Goal: Book appointment/travel/reservation

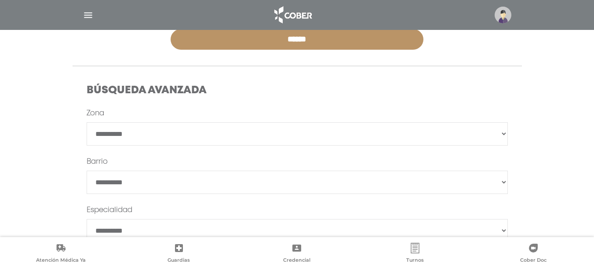
scroll to position [283, 0]
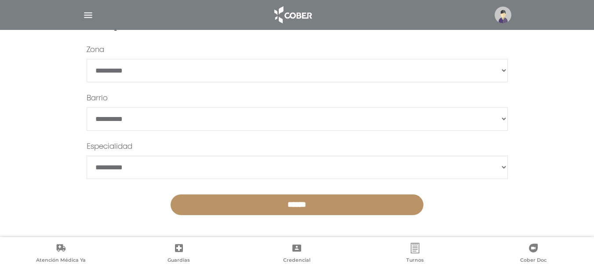
click at [141, 64] on select "**********" at bounding box center [297, 70] width 421 height 23
click at [140, 66] on select "**********" at bounding box center [297, 70] width 421 height 23
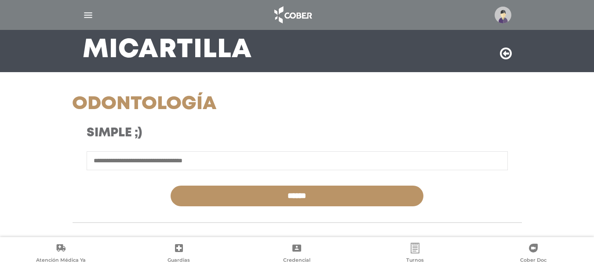
click at [146, 176] on form "******" at bounding box center [297, 178] width 421 height 55
click at [147, 164] on input "text" at bounding box center [297, 160] width 421 height 19
click at [92, 14] on img "button" at bounding box center [88, 15] width 11 height 11
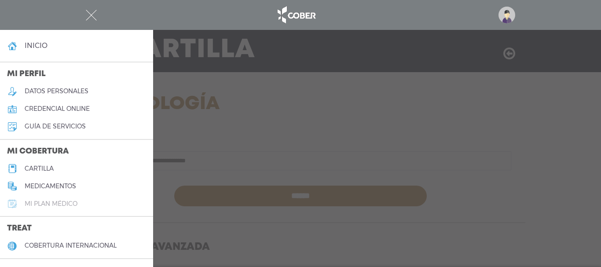
click at [48, 198] on link "Mi plan médico" at bounding box center [76, 204] width 153 height 18
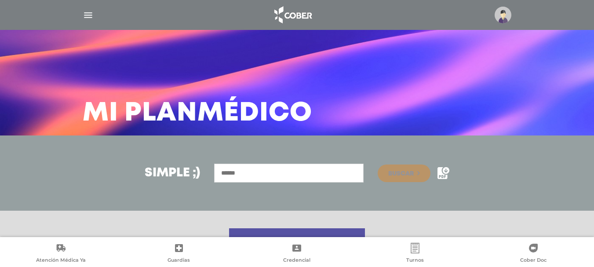
scroll to position [185, 0]
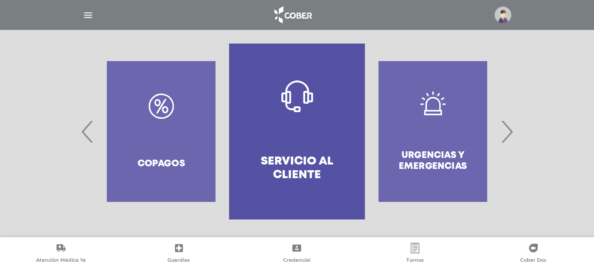
click at [507, 141] on span "›" at bounding box center [506, 132] width 17 height 48
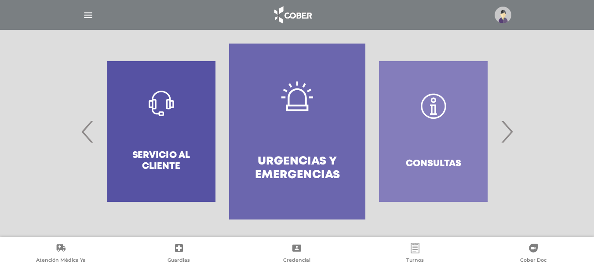
click at [507, 141] on span "›" at bounding box center [506, 132] width 17 height 48
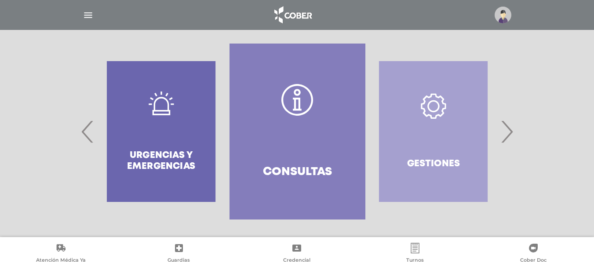
click at [507, 141] on span "›" at bounding box center [506, 132] width 17 height 48
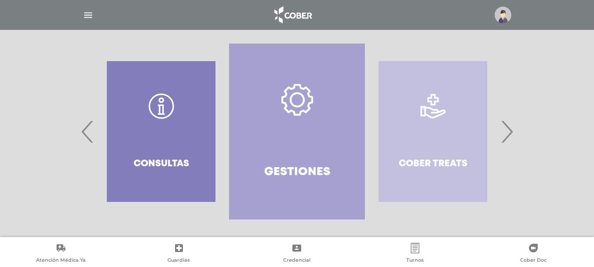
click at [507, 141] on span "›" at bounding box center [506, 132] width 17 height 48
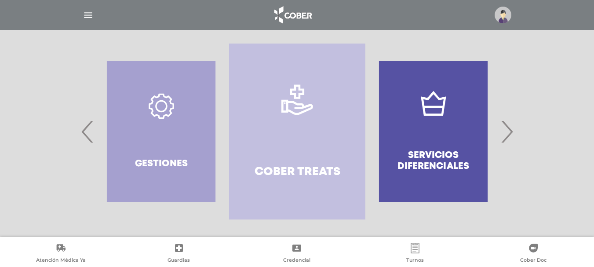
click at [507, 141] on span "›" at bounding box center [506, 132] width 17 height 48
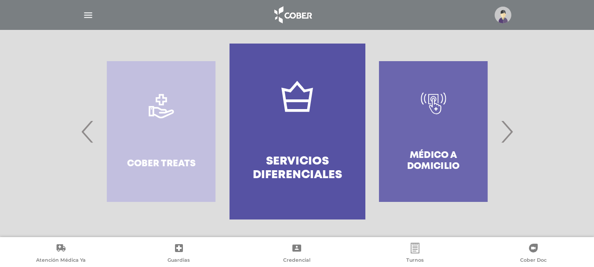
click at [507, 141] on span "›" at bounding box center [506, 132] width 17 height 48
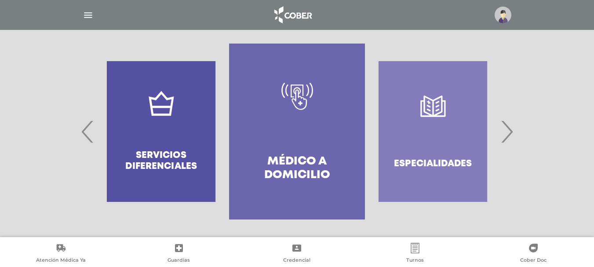
click at [507, 141] on span "›" at bounding box center [506, 132] width 17 height 48
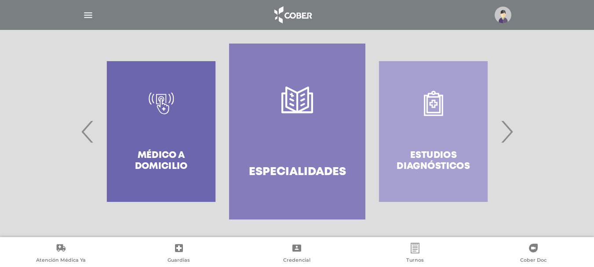
click at [507, 141] on span "›" at bounding box center [506, 132] width 17 height 48
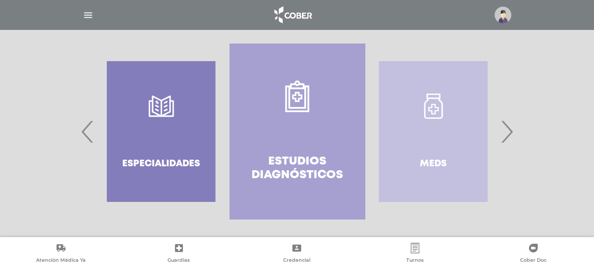
click at [507, 138] on span "›" at bounding box center [506, 132] width 17 height 48
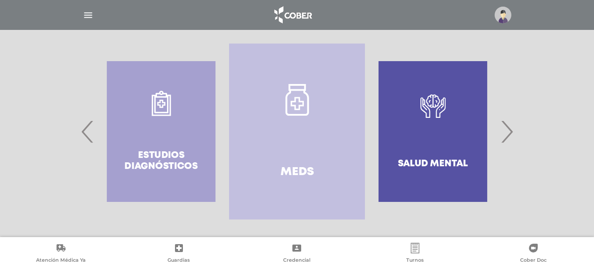
click at [507, 138] on span "›" at bounding box center [506, 132] width 17 height 48
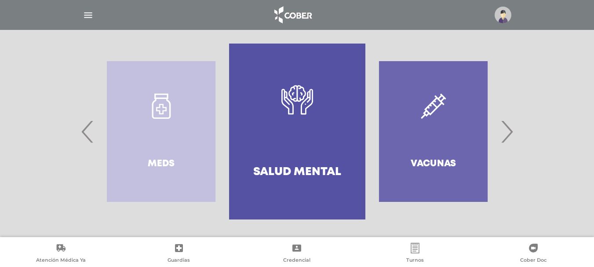
click at [507, 138] on span "›" at bounding box center [506, 132] width 17 height 48
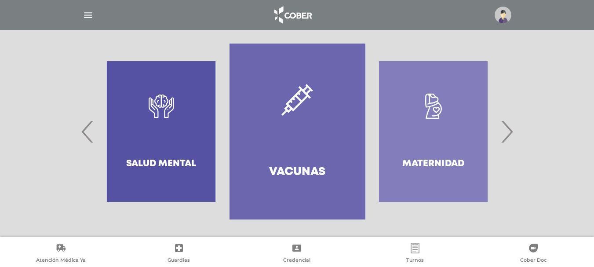
click at [507, 138] on span "›" at bounding box center [506, 132] width 17 height 48
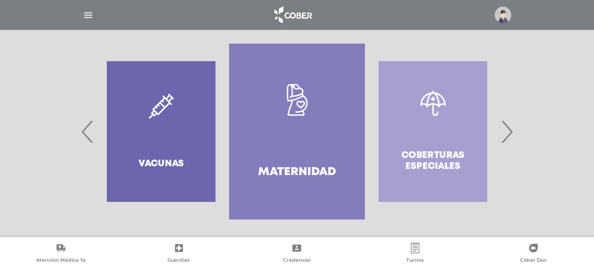
click at [507, 138] on span "›" at bounding box center [506, 132] width 17 height 48
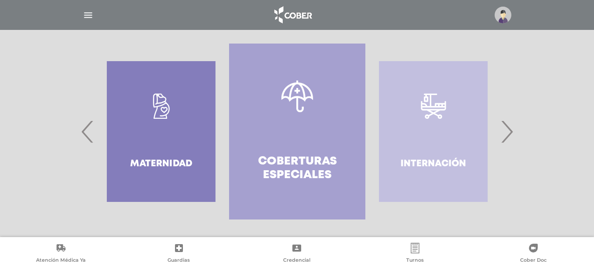
click at [507, 138] on span "›" at bounding box center [506, 132] width 17 height 48
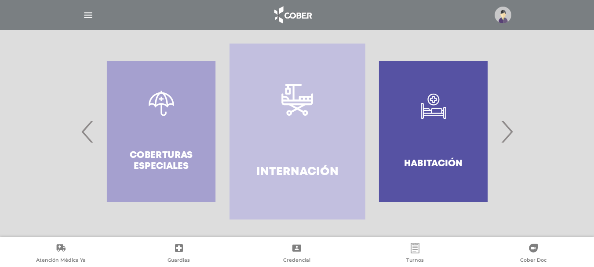
click at [507, 138] on span "›" at bounding box center [506, 132] width 17 height 48
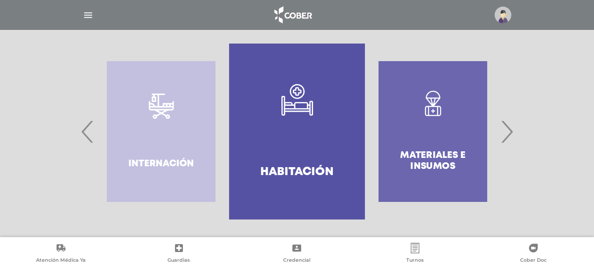
click at [90, 139] on span "‹" at bounding box center [87, 132] width 17 height 48
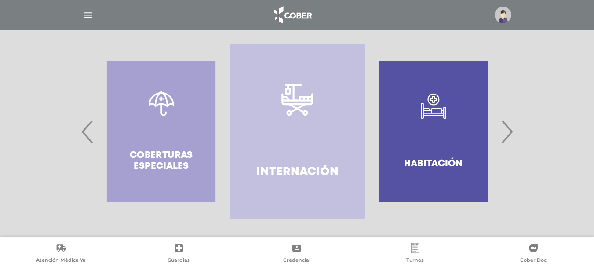
click at [90, 139] on span "‹" at bounding box center [87, 132] width 17 height 48
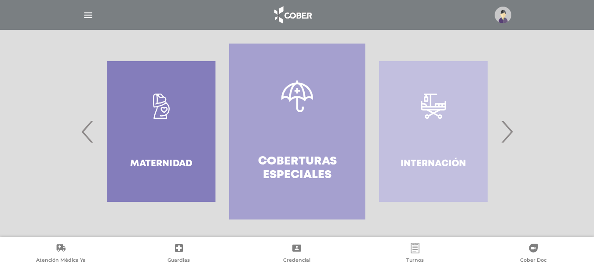
click at [512, 140] on span "›" at bounding box center [506, 132] width 17 height 48
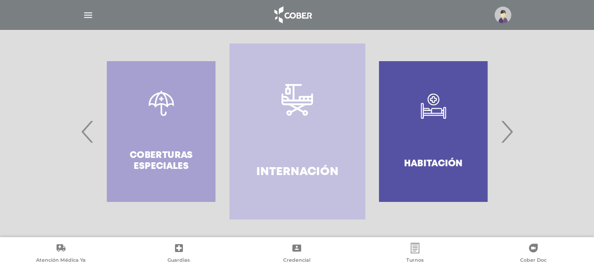
click at [512, 140] on span "›" at bounding box center [506, 132] width 17 height 48
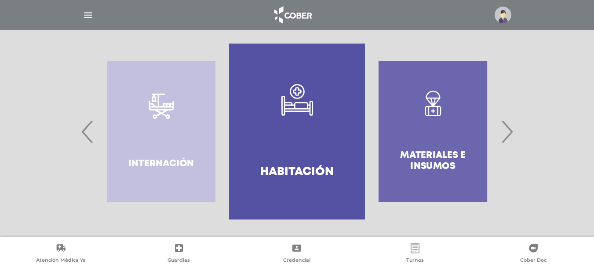
click at [512, 140] on span "›" at bounding box center [506, 132] width 17 height 48
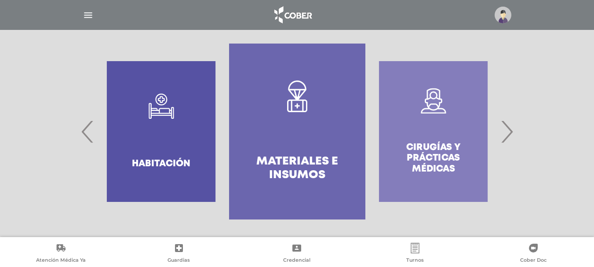
click at [512, 140] on span "›" at bounding box center [506, 132] width 17 height 48
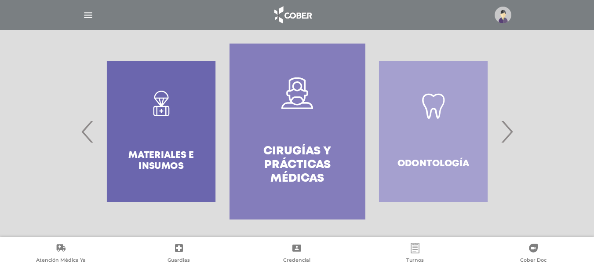
click at [512, 140] on span "›" at bounding box center [506, 132] width 17 height 48
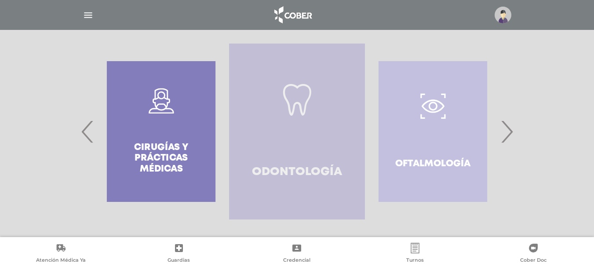
click at [309, 124] on link "Odontología" at bounding box center [297, 132] width 136 height 176
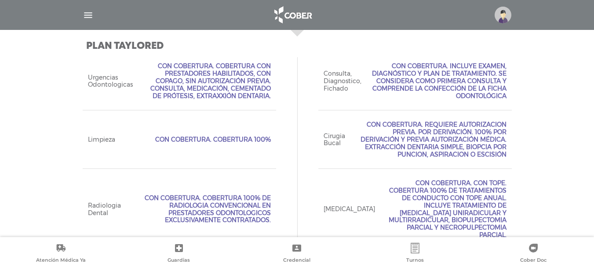
scroll to position [394, 0]
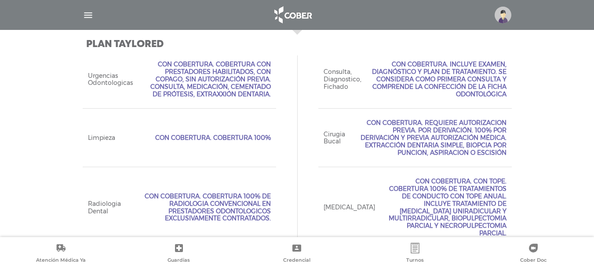
drag, startPoint x: 176, startPoint y: 140, endPoint x: 219, endPoint y: 139, distance: 44.0
click at [219, 139] on span "Con Cobertura. Cobertura 100%" at bounding box center [213, 137] width 116 height 7
drag, startPoint x: 245, startPoint y: 134, endPoint x: 256, endPoint y: 135, distance: 11.5
click at [256, 135] on span "Con Cobertura. Cobertura 100%" at bounding box center [213, 137] width 116 height 7
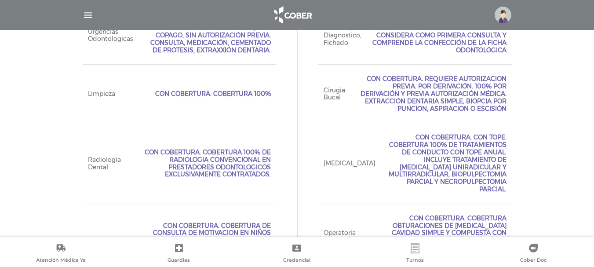
scroll to position [473, 0]
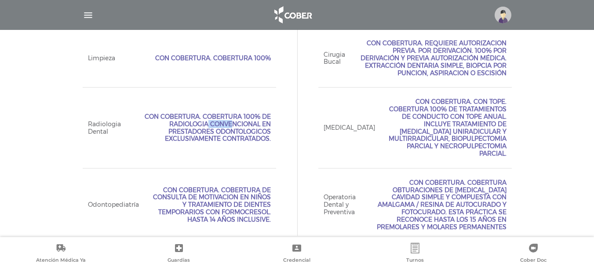
drag, startPoint x: 224, startPoint y: 106, endPoint x: 246, endPoint y: 109, distance: 22.2
click at [246, 113] on span "Con Cobertura. Cobertura 100% de radiologia convencional en prestadores odontol…" at bounding box center [201, 127] width 139 height 29
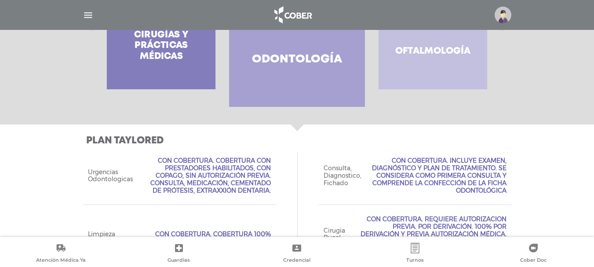
scroll to position [385, 0]
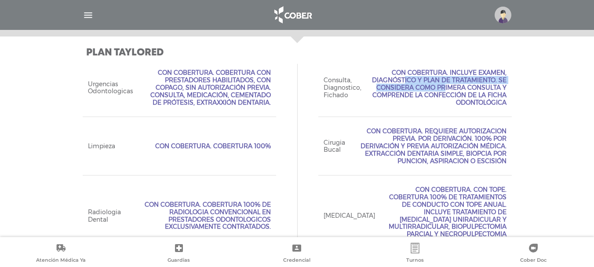
drag, startPoint x: 453, startPoint y: 69, endPoint x: 491, endPoint y: 79, distance: 39.2
click at [491, 79] on span "Con Cobertura. Incluye examen, diagnóstico y plan de tratamiento. Se considera …" at bounding box center [439, 87] width 135 height 37
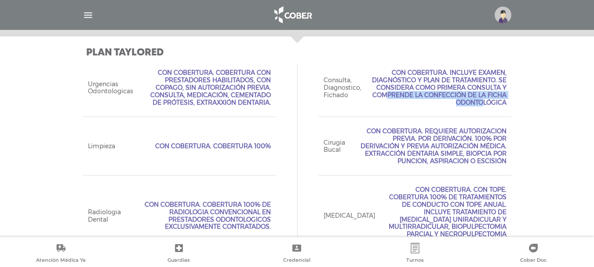
drag, startPoint x: 433, startPoint y: 85, endPoint x: 450, endPoint y: 93, distance: 19.1
click at [450, 93] on span "Con Cobertura. Incluye examen, diagnóstico y plan de tratamiento. Se considera …" at bounding box center [439, 87] width 135 height 37
click at [397, 93] on span "Con Cobertura. Incluye examen, diagnóstico y plan de tratamiento. Se considera …" at bounding box center [439, 87] width 135 height 37
drag, startPoint x: 475, startPoint y: 94, endPoint x: 488, endPoint y: 101, distance: 14.8
click at [488, 101] on span "Con Cobertura. Incluye examen, diagnóstico y plan de tratamiento. Se considera …" at bounding box center [439, 87] width 135 height 37
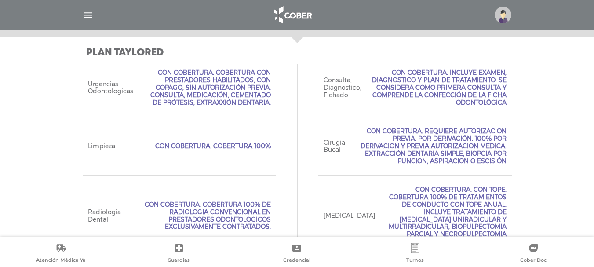
click at [488, 101] on span "Con Cobertura. Incluye examen, diagnóstico y plan de tratamiento. Se considera …" at bounding box center [439, 87] width 135 height 37
drag, startPoint x: 490, startPoint y: 101, endPoint x: 482, endPoint y: 94, distance: 10.6
click at [482, 94] on span "Con Cobertura. Incluye examen, diagnóstico y plan de tratamiento. Se considera …" at bounding box center [439, 87] width 135 height 37
click at [555, 125] on div "Plan TAYLORED Acceso Web Incluído. Ejecutivo Personalizado No Incluído Tipo de …" at bounding box center [297, 188] width 594 height 303
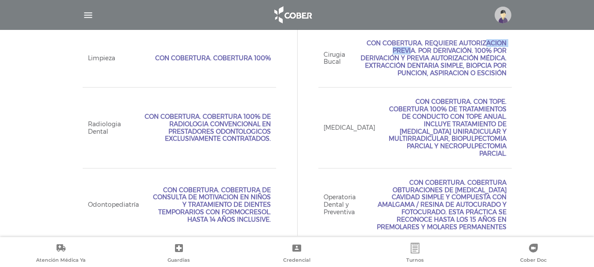
drag, startPoint x: 443, startPoint y: 42, endPoint x: 402, endPoint y: 46, distance: 42.0
click at [402, 46] on span "Con Cobertura. Requiere Autorizacion Previa. Por Derivación. 100% por derivació…" at bounding box center [431, 58] width 151 height 37
drag, startPoint x: 421, startPoint y: 49, endPoint x: 478, endPoint y: 48, distance: 56.7
click at [478, 48] on span "Con Cobertura. Requiere Autorizacion Previa. Por Derivación. 100% por derivació…" at bounding box center [431, 58] width 151 height 37
drag, startPoint x: 502, startPoint y: 47, endPoint x: 450, endPoint y: 53, distance: 52.7
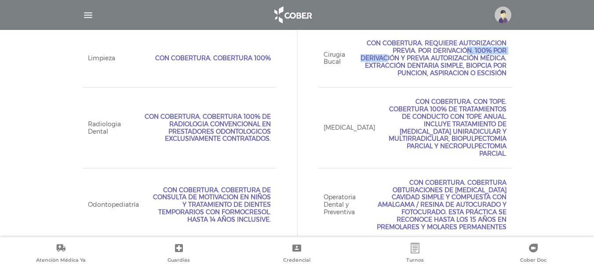
click at [450, 53] on span "Con Cobertura. Requiere Autorizacion Previa. Por Derivación. 100% por derivació…" at bounding box center [431, 58] width 151 height 37
drag, startPoint x: 439, startPoint y: 109, endPoint x: 456, endPoint y: 108, distance: 17.6
click at [456, 108] on span "Con Cobertura. Con Tope. Cobertura 100% de tratamientos de conducto con tope an…" at bounding box center [446, 127] width 121 height 59
drag, startPoint x: 489, startPoint y: 102, endPoint x: 427, endPoint y: 110, distance: 62.5
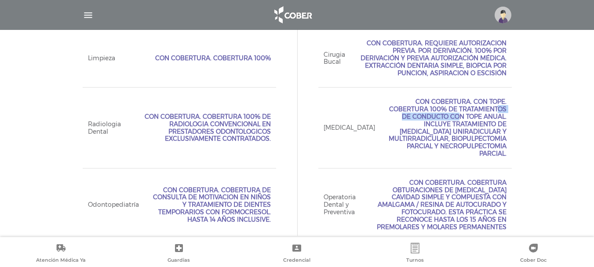
click at [427, 110] on span "Con Cobertura. Con Tope. Cobertura 100% de tratamientos de conducto con tope an…" at bounding box center [446, 127] width 121 height 59
drag, startPoint x: 458, startPoint y: 109, endPoint x: 414, endPoint y: 117, distance: 44.9
click at [414, 117] on span "Con Cobertura. Con Tope. Cobertura 100% de tratamientos de conducto con tope an…" at bounding box center [446, 127] width 121 height 59
drag, startPoint x: 480, startPoint y: 119, endPoint x: 469, endPoint y: 124, distance: 12.2
click at [465, 124] on span "Con Cobertura. Con Tope. Cobertura 100% de tratamientos de conducto con tope an…" at bounding box center [446, 127] width 121 height 59
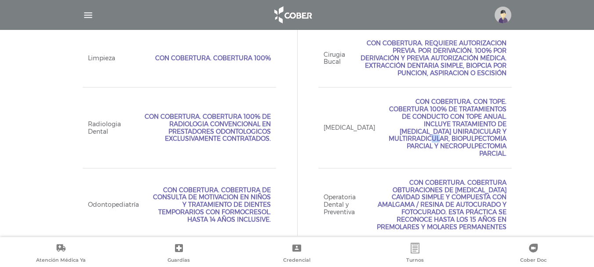
drag, startPoint x: 481, startPoint y: 124, endPoint x: 490, endPoint y: 124, distance: 8.8
click at [490, 124] on span "Con Cobertura. Con Tope. Cobertura 100% de tratamientos de conducto con tope an…" at bounding box center [446, 127] width 121 height 59
drag, startPoint x: 416, startPoint y: 131, endPoint x: 431, endPoint y: 131, distance: 15.0
click at [431, 131] on span "Con Cobertura. Con Tope. Cobertura 100% de tratamientos de conducto con tope an…" at bounding box center [446, 127] width 121 height 59
drag, startPoint x: 464, startPoint y: 129, endPoint x: 494, endPoint y: 129, distance: 29.9
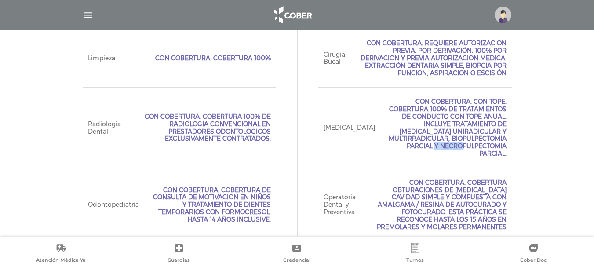
click at [494, 129] on span "Con Cobertura. Con Tope. Cobertura 100% de tratamientos de conducto con tope an…" at bounding box center [446, 127] width 121 height 59
click at [516, 137] on div "Plan TAYLORED Acceso Web Incluído. Ejecutivo Personalizado No Incluído Tipo de …" at bounding box center [297, 100] width 450 height 303
drag, startPoint x: 406, startPoint y: 139, endPoint x: 418, endPoint y: 140, distance: 11.9
click at [418, 140] on span "Con Cobertura. Con Tope. Cobertura 100% de tratamientos de conducto con tope an…" at bounding box center [446, 127] width 121 height 59
drag, startPoint x: 486, startPoint y: 138, endPoint x: 493, endPoint y: 139, distance: 7.5
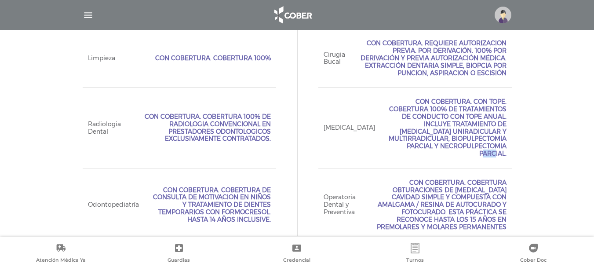
click at [493, 139] on span "Con Cobertura. Con Tope. Cobertura 100% de tratamientos de conducto con tope an…" at bounding box center [446, 127] width 121 height 59
click at [332, 194] on span "Operatoria Dental y Preventiva" at bounding box center [340, 205] width 32 height 22
click at [553, 200] on div "Plan TAYLORED Acceso Web Incluído. Ejecutivo Personalizado No Incluído Tipo de …" at bounding box center [297, 100] width 594 height 303
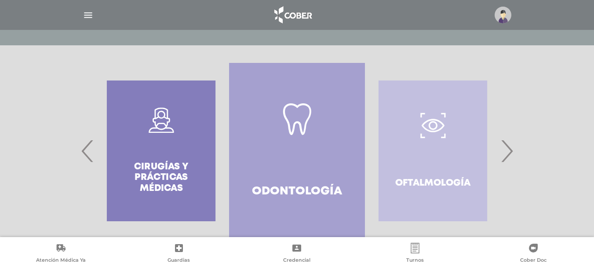
click at [507, 158] on span "›" at bounding box center [506, 151] width 17 height 48
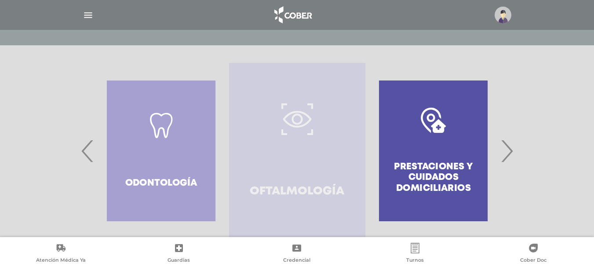
click at [266, 143] on link "Oftalmología" at bounding box center [297, 151] width 136 height 176
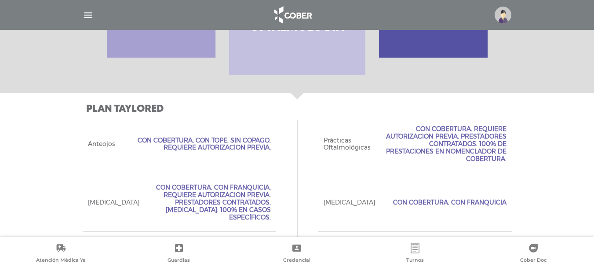
scroll to position [370, 0]
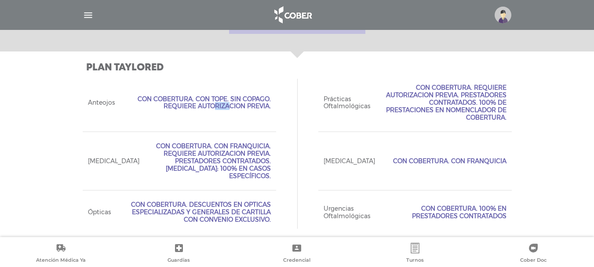
drag, startPoint x: 236, startPoint y: 97, endPoint x: 253, endPoint y: 97, distance: 17.2
click at [253, 97] on span "Con Cobertura. Con Tope. Sin Copago. Requiere Autorizacion Previa." at bounding box center [198, 102] width 146 height 15
click at [259, 97] on span "Con Cobertura. Con Tope. Sin Copago. Requiere Autorizacion Previa." at bounding box center [198, 102] width 146 height 15
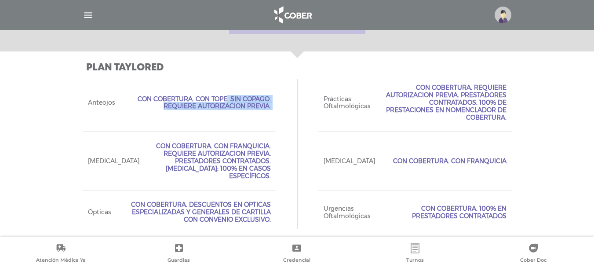
click at [256, 101] on span "Con Cobertura. Con Tope. Sin Copago. Requiere Autorizacion Previa." at bounding box center [198, 102] width 146 height 15
click at [252, 104] on span "Con Cobertura. Con Tope. Sin Copago. Requiere Autorizacion Previa." at bounding box center [198, 102] width 146 height 15
click at [236, 104] on span "Con Cobertura. Con Tope. Sin Copago. Requiere Autorizacion Previa." at bounding box center [198, 102] width 146 height 15
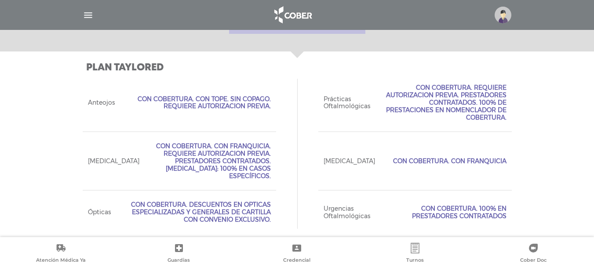
click at [236, 104] on span "Con Cobertura. Con Tope. Sin Copago. Requiere Autorizacion Previa." at bounding box center [198, 102] width 146 height 15
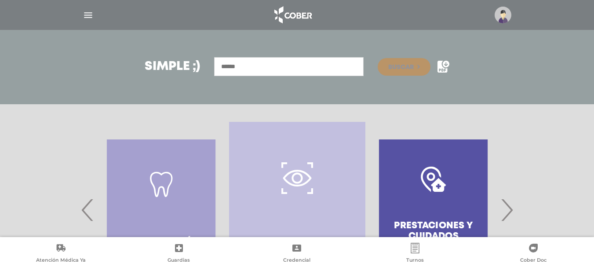
scroll to position [238, 0]
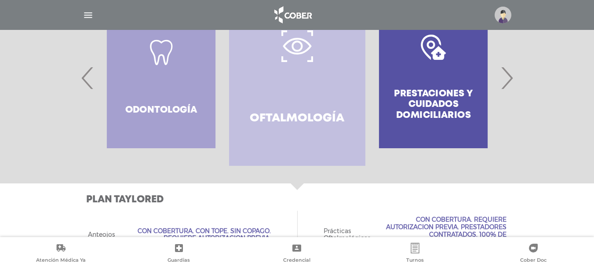
drag, startPoint x: 508, startPoint y: 74, endPoint x: 471, endPoint y: 80, distance: 37.4
click at [471, 80] on div at bounding box center [297, 78] width 408 height 176
click at [471, 69] on div "Prestaciones y cuidados domiciliarios" at bounding box center [434, 78] width 136 height 176
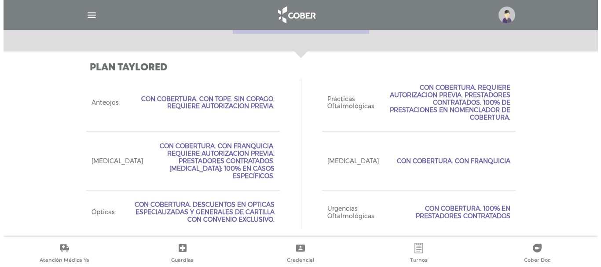
scroll to position [194, 0]
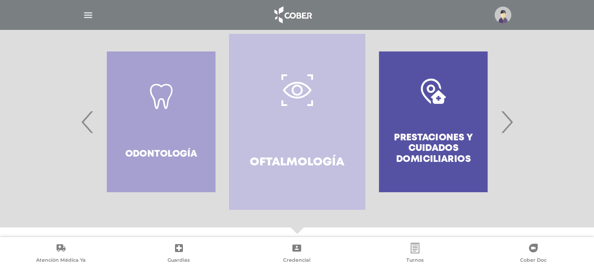
click at [511, 128] on span "›" at bounding box center [506, 122] width 17 height 48
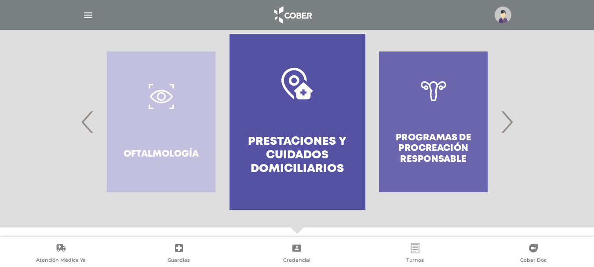
click at [511, 128] on span "›" at bounding box center [506, 122] width 17 height 48
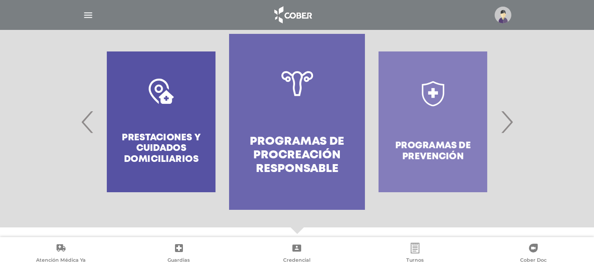
click at [511, 128] on span "›" at bounding box center [506, 122] width 17 height 48
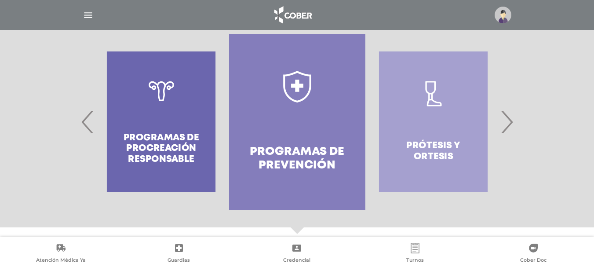
click at [511, 128] on span "›" at bounding box center [506, 122] width 17 height 48
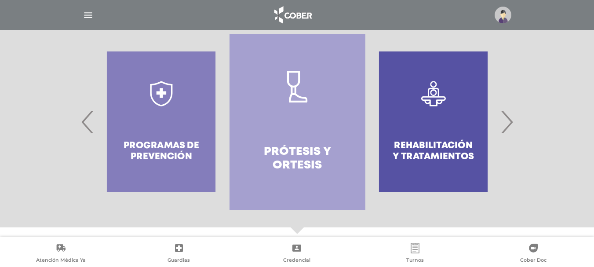
click at [511, 128] on span "›" at bounding box center [506, 122] width 17 height 48
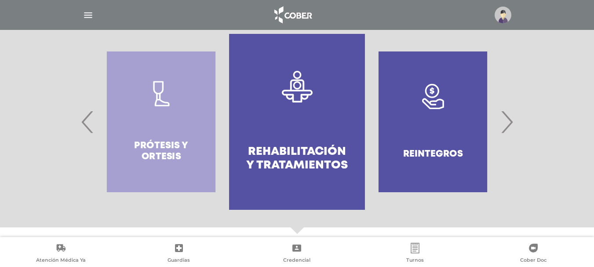
click at [511, 128] on span "›" at bounding box center [506, 122] width 17 height 48
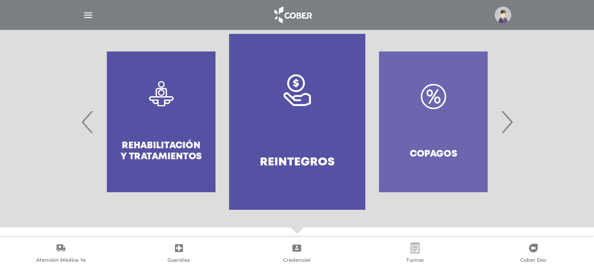
click at [505, 126] on span "›" at bounding box center [506, 122] width 17 height 48
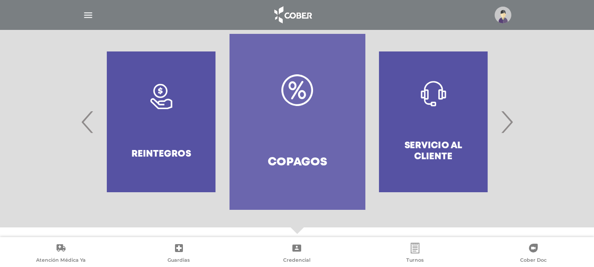
click at [508, 123] on span "›" at bounding box center [506, 122] width 17 height 48
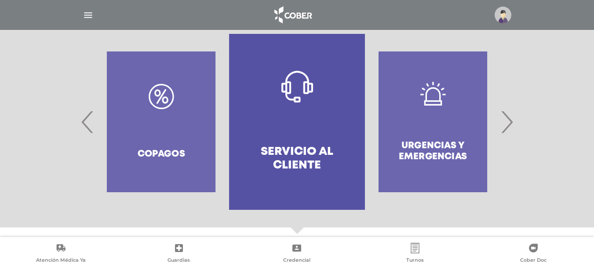
click at [508, 123] on span "›" at bounding box center [506, 122] width 17 height 48
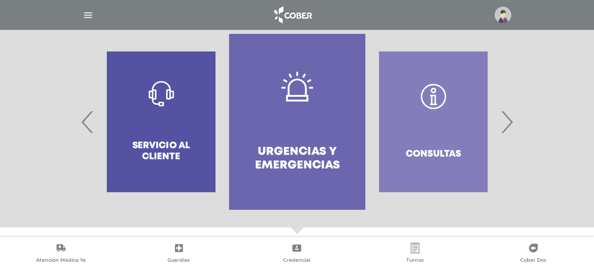
click at [508, 123] on span "›" at bounding box center [506, 122] width 17 height 48
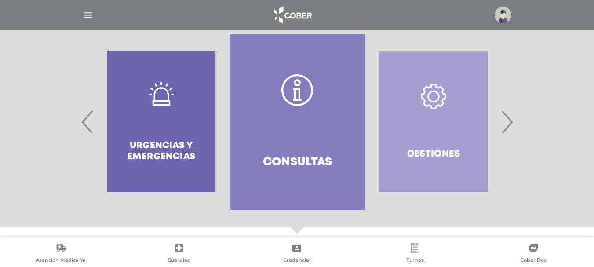
click at [508, 123] on span "›" at bounding box center [506, 122] width 17 height 48
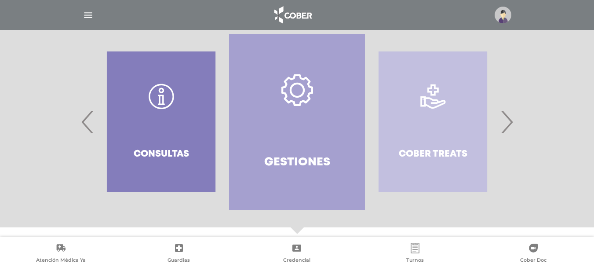
click at [508, 123] on span "›" at bounding box center [506, 122] width 17 height 48
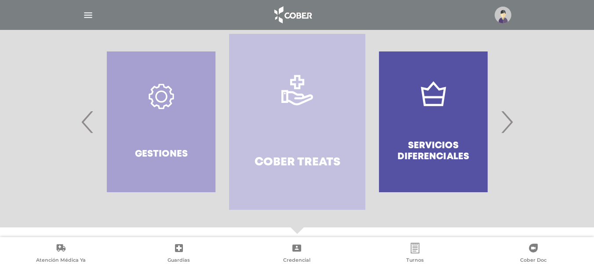
click at [508, 123] on span "›" at bounding box center [506, 122] width 17 height 48
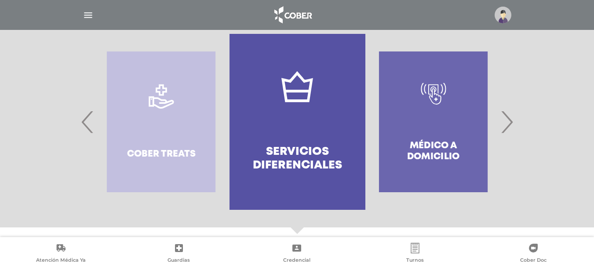
click at [508, 123] on span "›" at bounding box center [506, 122] width 17 height 48
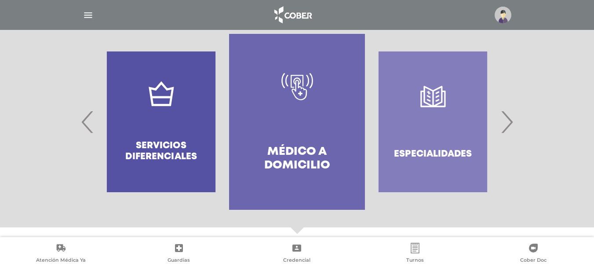
click at [508, 123] on span "›" at bounding box center [506, 122] width 17 height 48
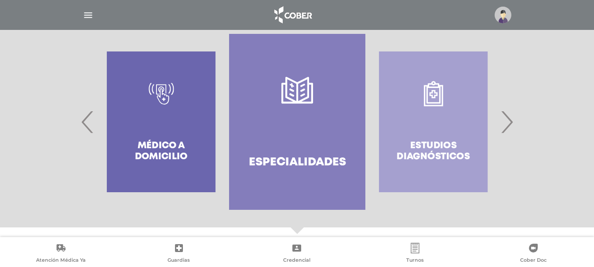
click at [508, 123] on span "›" at bounding box center [506, 122] width 17 height 48
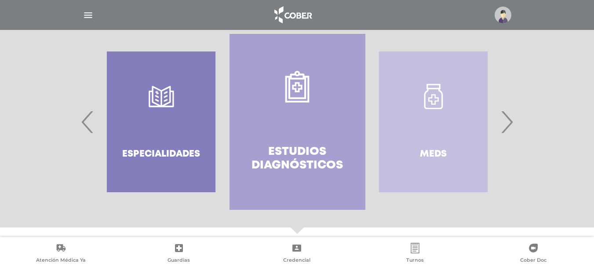
click at [84, 18] on img "button" at bounding box center [88, 15] width 11 height 11
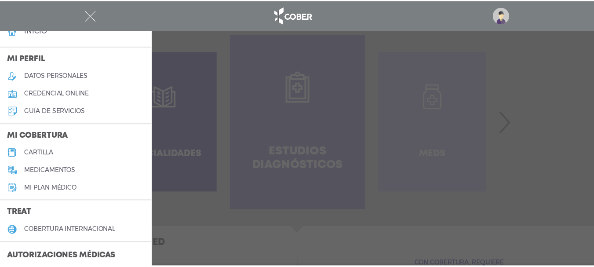
scroll to position [0, 0]
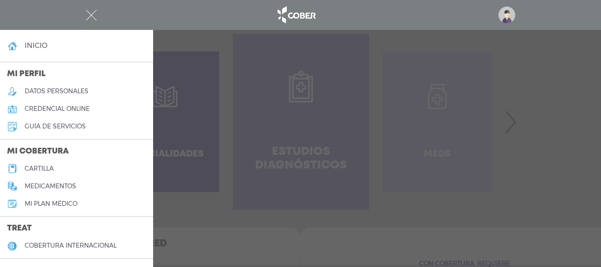
click at [41, 46] on h4 "inicio" at bounding box center [36, 45] width 23 height 8
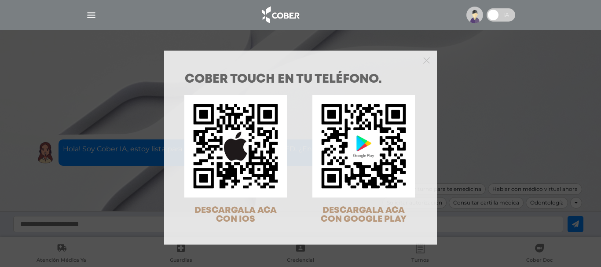
click at [486, 132] on div "COBER TOUCH en tu teléfono. DESCARGALA ACA CON IOS DESCARGALA ACA CON GOOGLE PL…" at bounding box center [300, 133] width 601 height 267
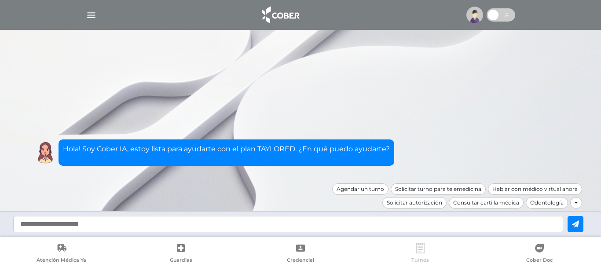
click at [431, 255] on link "Turnos" at bounding box center [420, 254] width 120 height 22
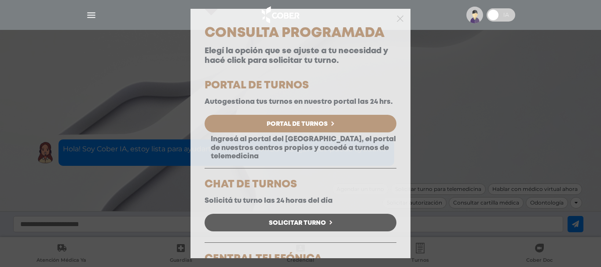
click at [315, 127] on span "Portal de Turnos" at bounding box center [297, 124] width 61 height 6
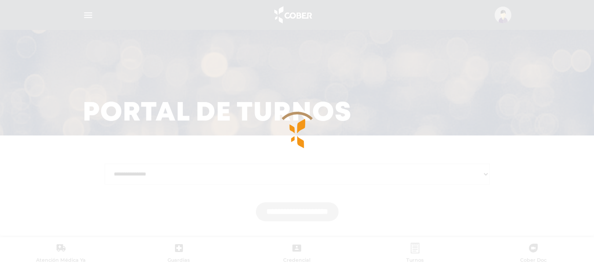
select select "********"
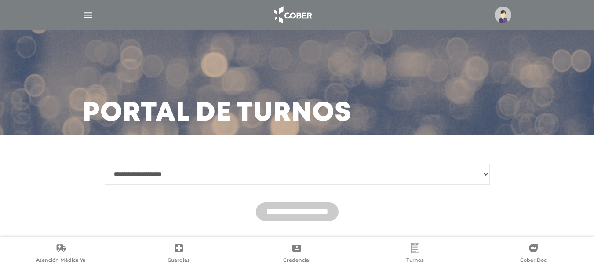
scroll to position [23, 0]
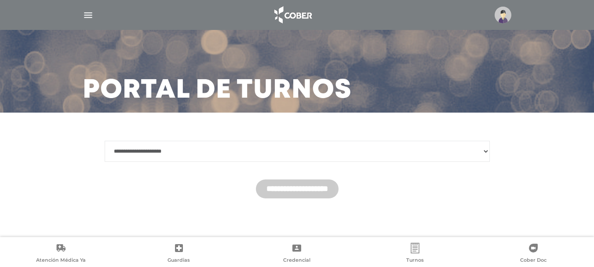
drag, startPoint x: 292, startPoint y: 152, endPoint x: 290, endPoint y: 161, distance: 9.5
click at [292, 152] on select "**********" at bounding box center [297, 151] width 385 height 21
select select "********"
click at [105, 141] on select "**********" at bounding box center [297, 151] width 385 height 21
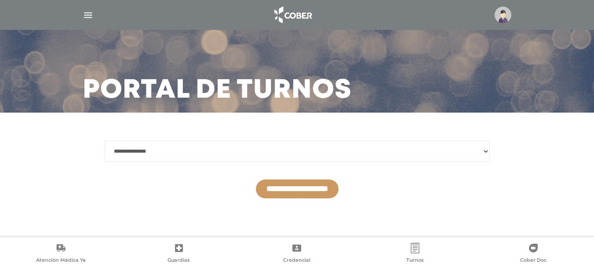
click at [287, 186] on input "**********" at bounding box center [297, 188] width 83 height 19
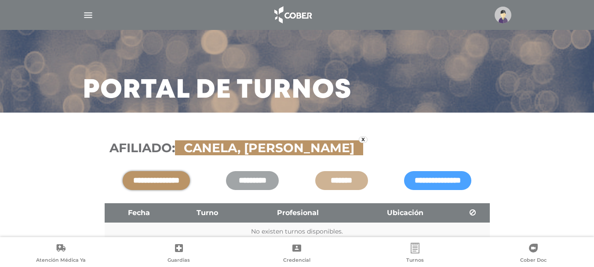
scroll to position [66, 0]
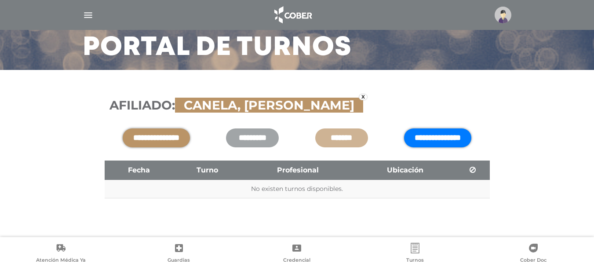
click at [404, 136] on input "**********" at bounding box center [437, 137] width 67 height 19
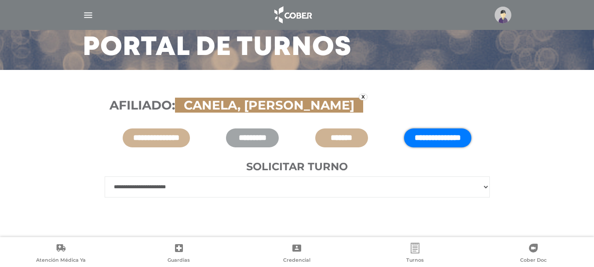
scroll to position [75, 0]
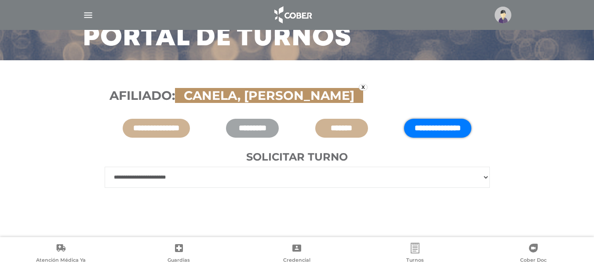
click at [273, 180] on select "**********" at bounding box center [297, 177] width 385 height 21
select select "****"
click at [105, 167] on select "**********" at bounding box center [297, 177] width 385 height 21
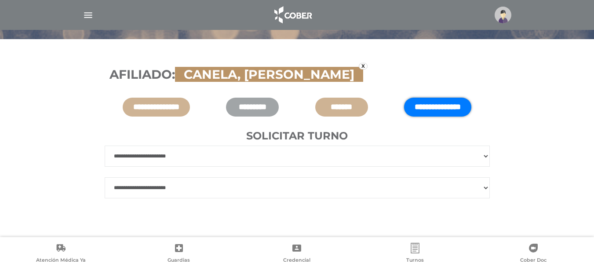
click at [260, 194] on select "**********" at bounding box center [297, 187] width 385 height 21
click at [278, 186] on select "**********" at bounding box center [297, 187] width 385 height 21
select select "***"
click at [105, 177] on select "**********" at bounding box center [297, 187] width 385 height 21
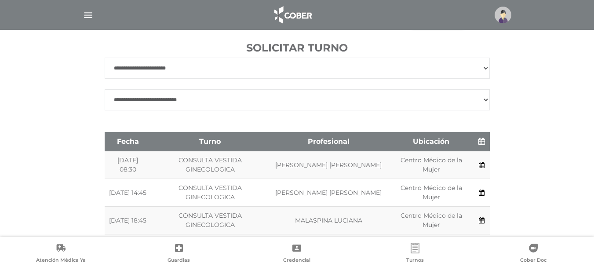
scroll to position [228, 0]
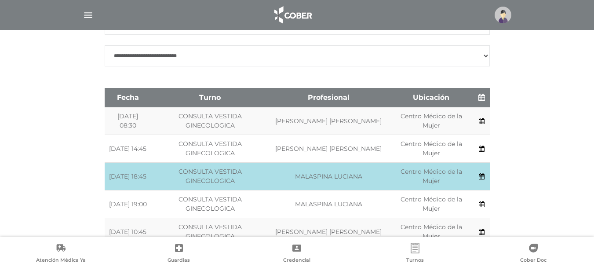
click at [483, 181] on td "Reservar:" at bounding box center [481, 177] width 15 height 28
click at [483, 176] on icon at bounding box center [482, 176] width 6 height 6
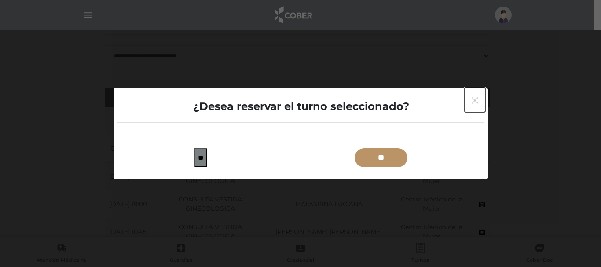
click at [473, 102] on icon "button" at bounding box center [475, 100] width 7 height 7
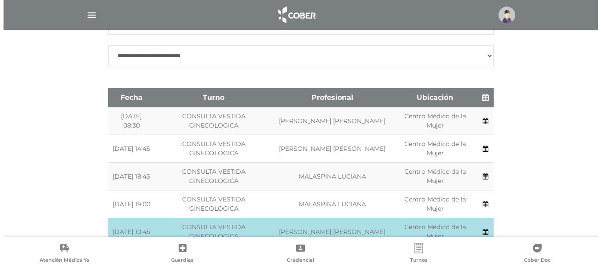
scroll to position [272, 0]
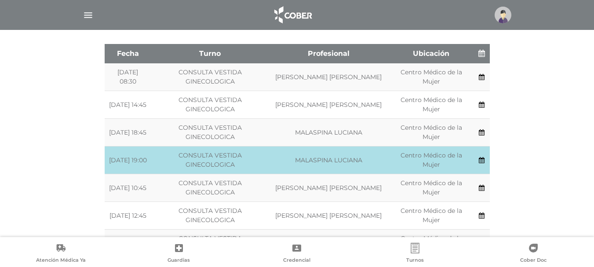
click at [486, 160] on td "Reservar:" at bounding box center [481, 160] width 15 height 28
click at [483, 161] on icon at bounding box center [482, 160] width 6 height 6
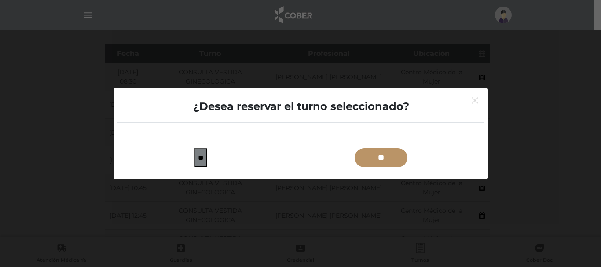
click at [386, 159] on input "**" at bounding box center [381, 157] width 53 height 19
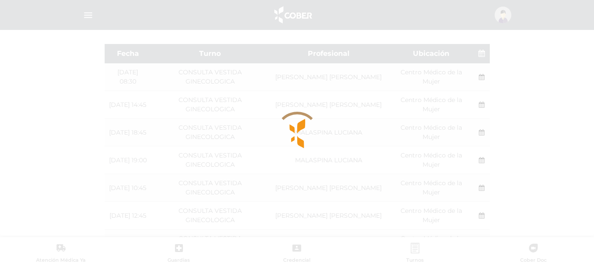
type input "*******"
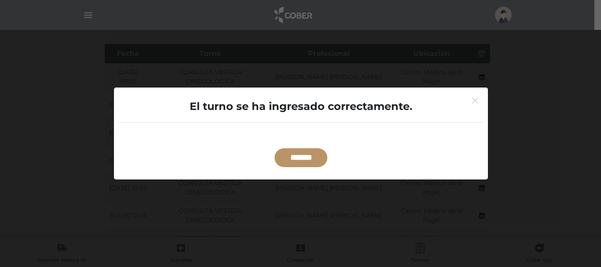
click at [293, 166] on input "*******" at bounding box center [300, 157] width 53 height 19
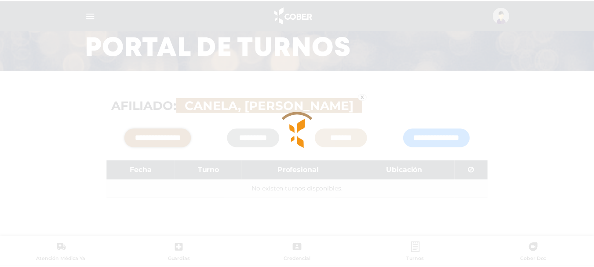
scroll to position [66, 0]
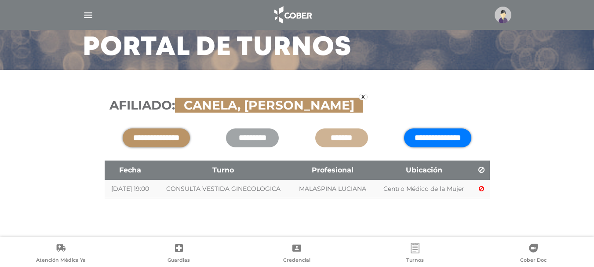
click at [410, 140] on input "**********" at bounding box center [437, 137] width 67 height 19
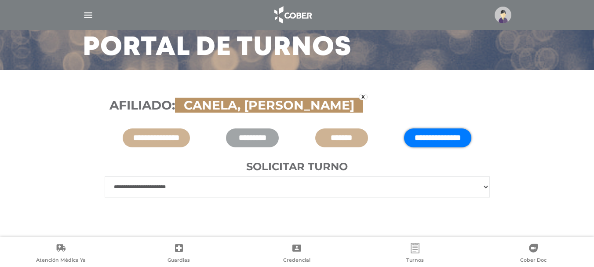
click at [311, 182] on select "**********" at bounding box center [297, 186] width 385 height 21
click at [105, 176] on select "**********" at bounding box center [297, 186] width 385 height 21
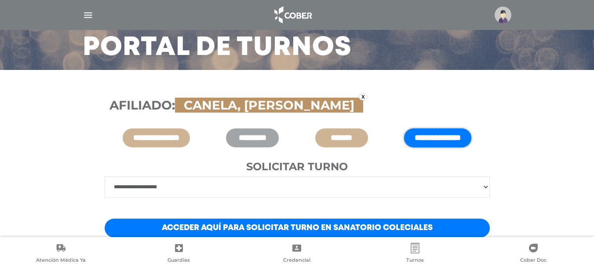
scroll to position [105, 0]
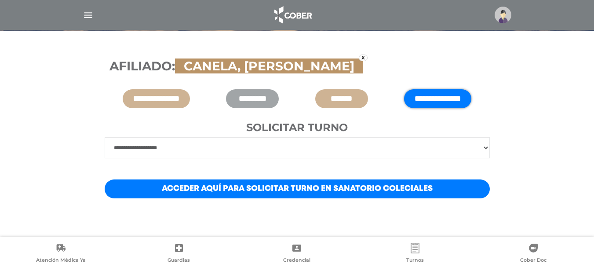
click at [280, 146] on select "**********" at bounding box center [297, 147] width 385 height 21
select select "****"
click at [105, 158] on select "**********" at bounding box center [297, 147] width 385 height 21
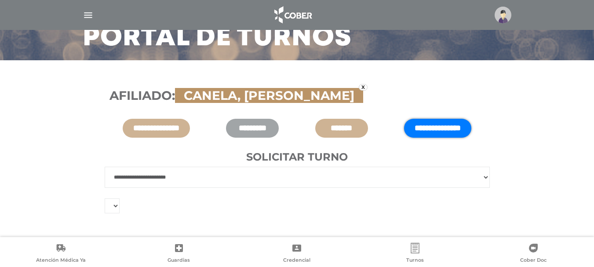
scroll to position [96, 0]
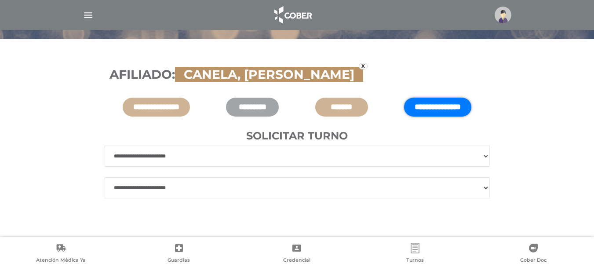
click at [240, 155] on select "**********" at bounding box center [297, 156] width 385 height 21
click at [233, 190] on select "**********" at bounding box center [297, 187] width 385 height 21
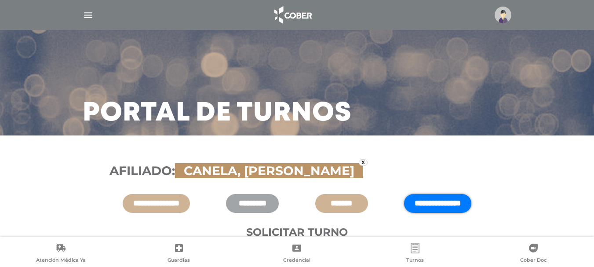
click at [87, 15] on img "button" at bounding box center [88, 15] width 11 height 11
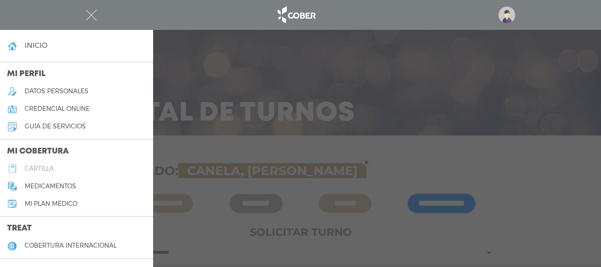
click at [47, 170] on h5 "cartilla" at bounding box center [39, 168] width 29 height 7
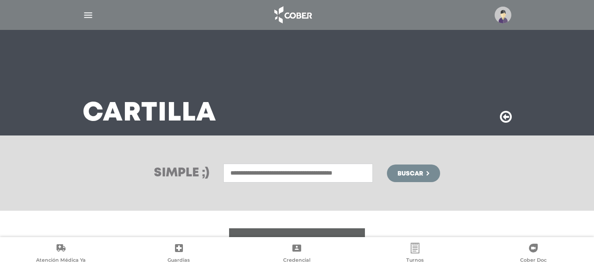
scroll to position [176, 0]
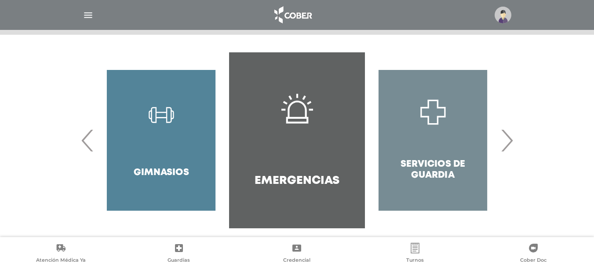
click at [91, 140] on span "‹" at bounding box center [87, 141] width 17 height 48
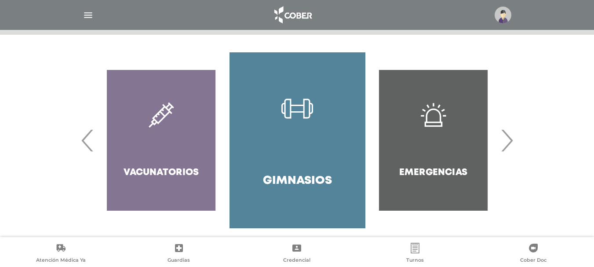
click at [90, 144] on span "‹" at bounding box center [87, 141] width 17 height 48
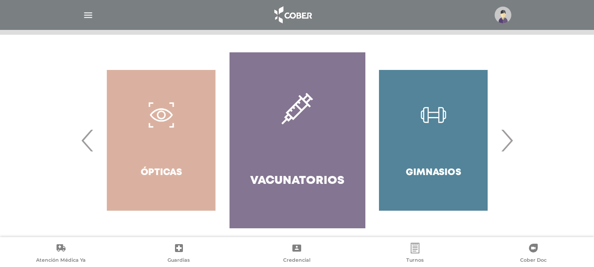
click at [90, 144] on span "‹" at bounding box center [87, 141] width 17 height 48
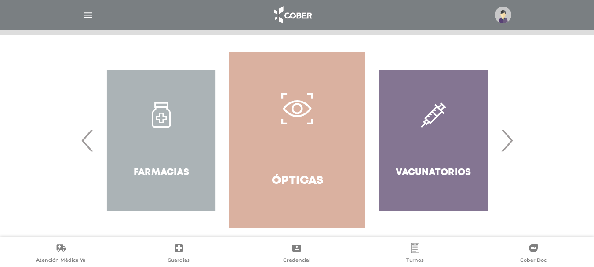
click at [90, 144] on span "‹" at bounding box center [87, 141] width 17 height 48
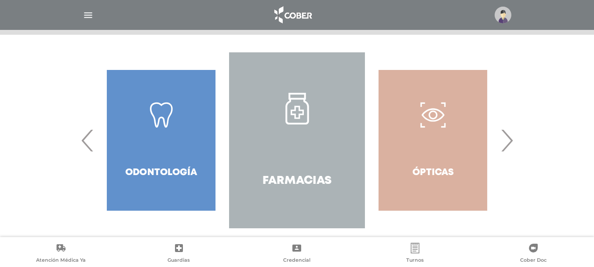
click at [90, 144] on span "‹" at bounding box center [87, 141] width 17 height 48
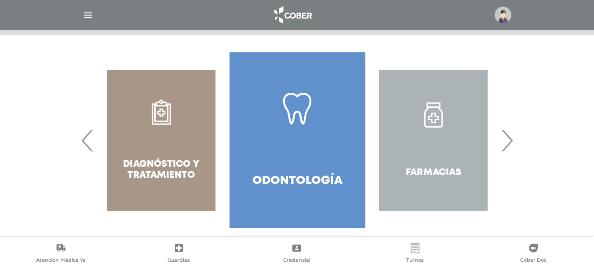
click at [90, 144] on span "‹" at bounding box center [87, 141] width 17 height 48
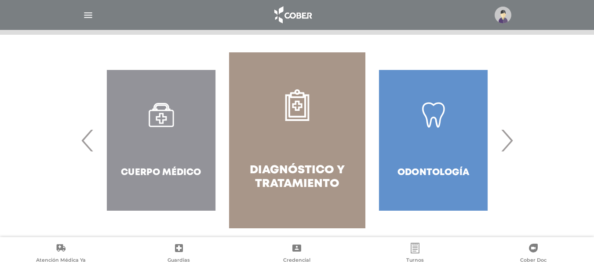
click at [513, 150] on span "›" at bounding box center [506, 141] width 17 height 48
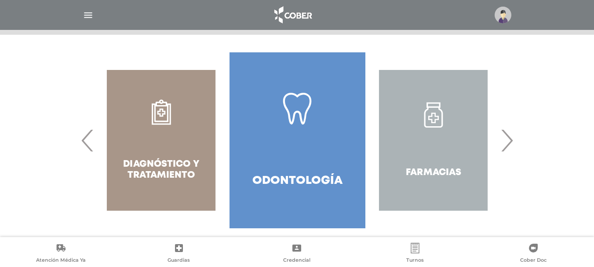
click at [279, 134] on link "Odontología" at bounding box center [298, 140] width 136 height 176
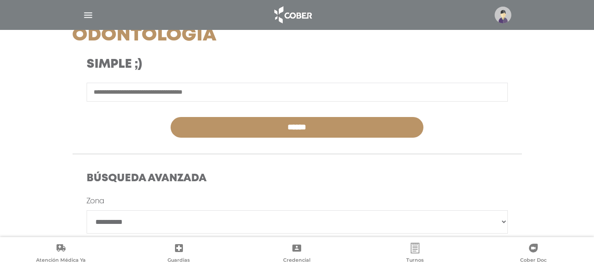
scroll to position [264, 0]
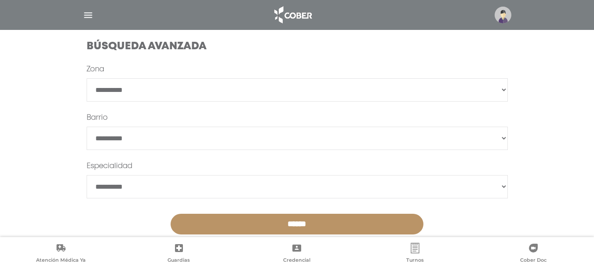
click at [191, 89] on select "**********" at bounding box center [297, 89] width 421 height 23
drag, startPoint x: 191, startPoint y: 89, endPoint x: 187, endPoint y: 100, distance: 11.5
click at [191, 89] on select "**********" at bounding box center [297, 89] width 421 height 23
select select "****"
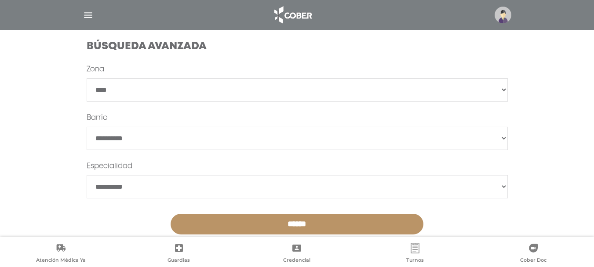
click at [87, 78] on select "**********" at bounding box center [297, 89] width 421 height 23
click at [216, 186] on select "**********" at bounding box center [297, 186] width 421 height 23
select select "**********"
click at [87, 175] on select "**********" at bounding box center [297, 186] width 421 height 23
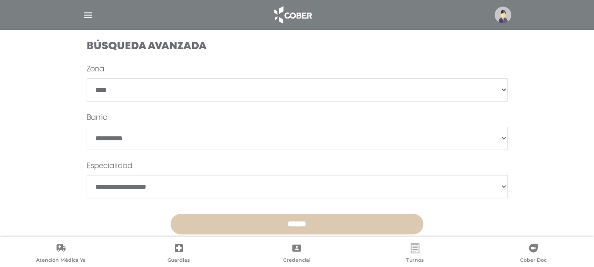
click at [235, 224] on input "******" at bounding box center [297, 224] width 253 height 21
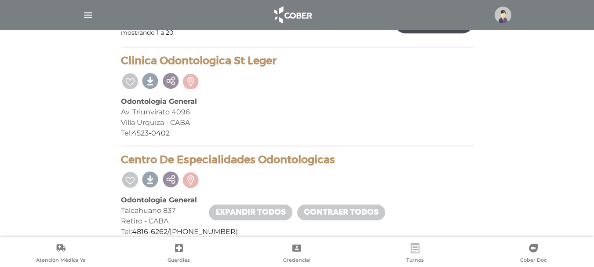
scroll to position [220, 0]
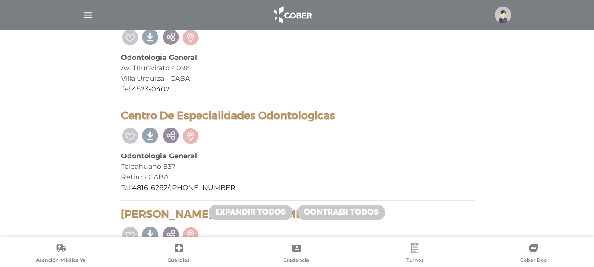
drag, startPoint x: 368, startPoint y: 117, endPoint x: 121, endPoint y: 106, distance: 247.0
